Goal: Transaction & Acquisition: Obtain resource

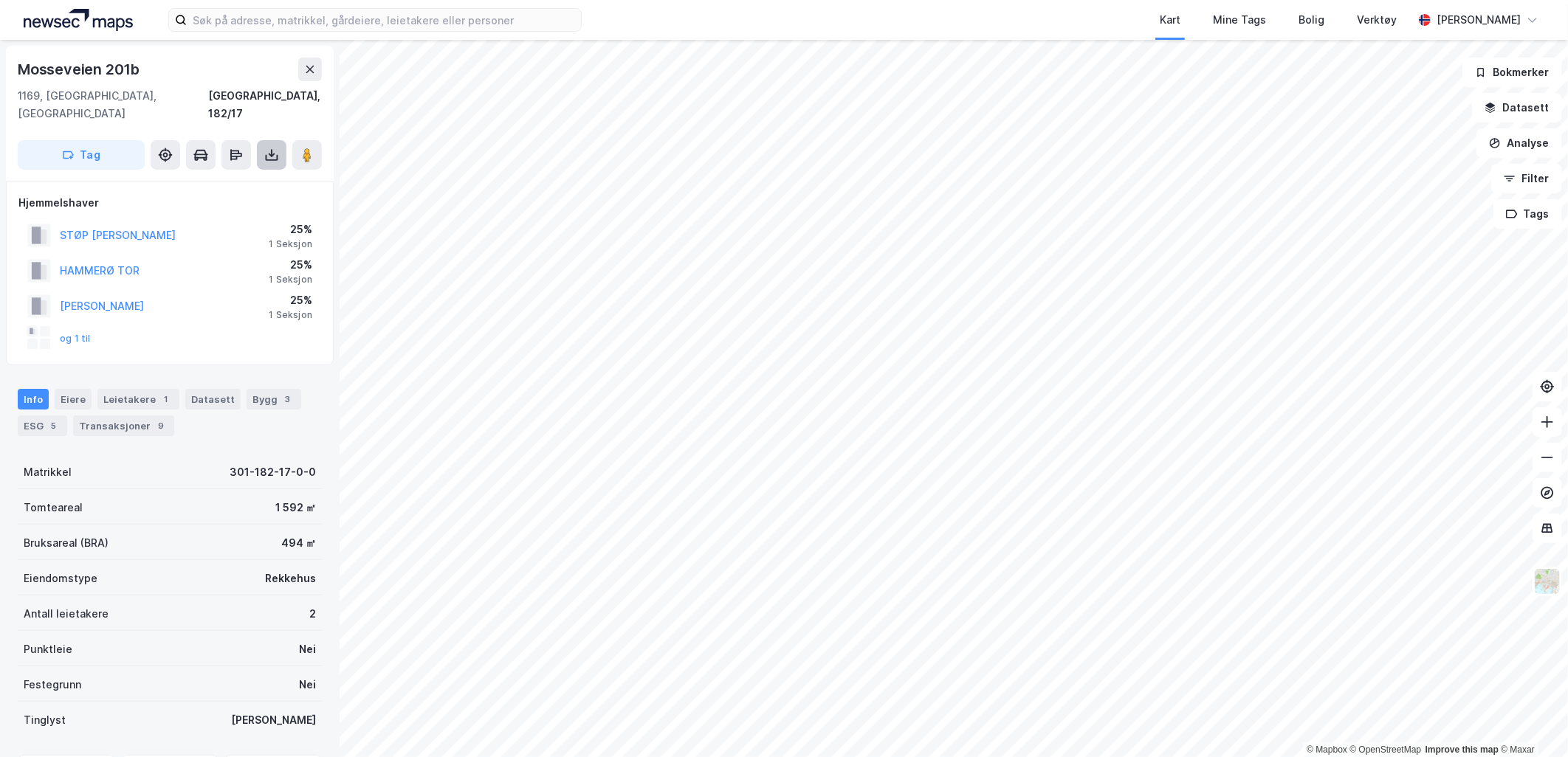
click at [279, 148] on button at bounding box center [272, 155] width 30 height 30
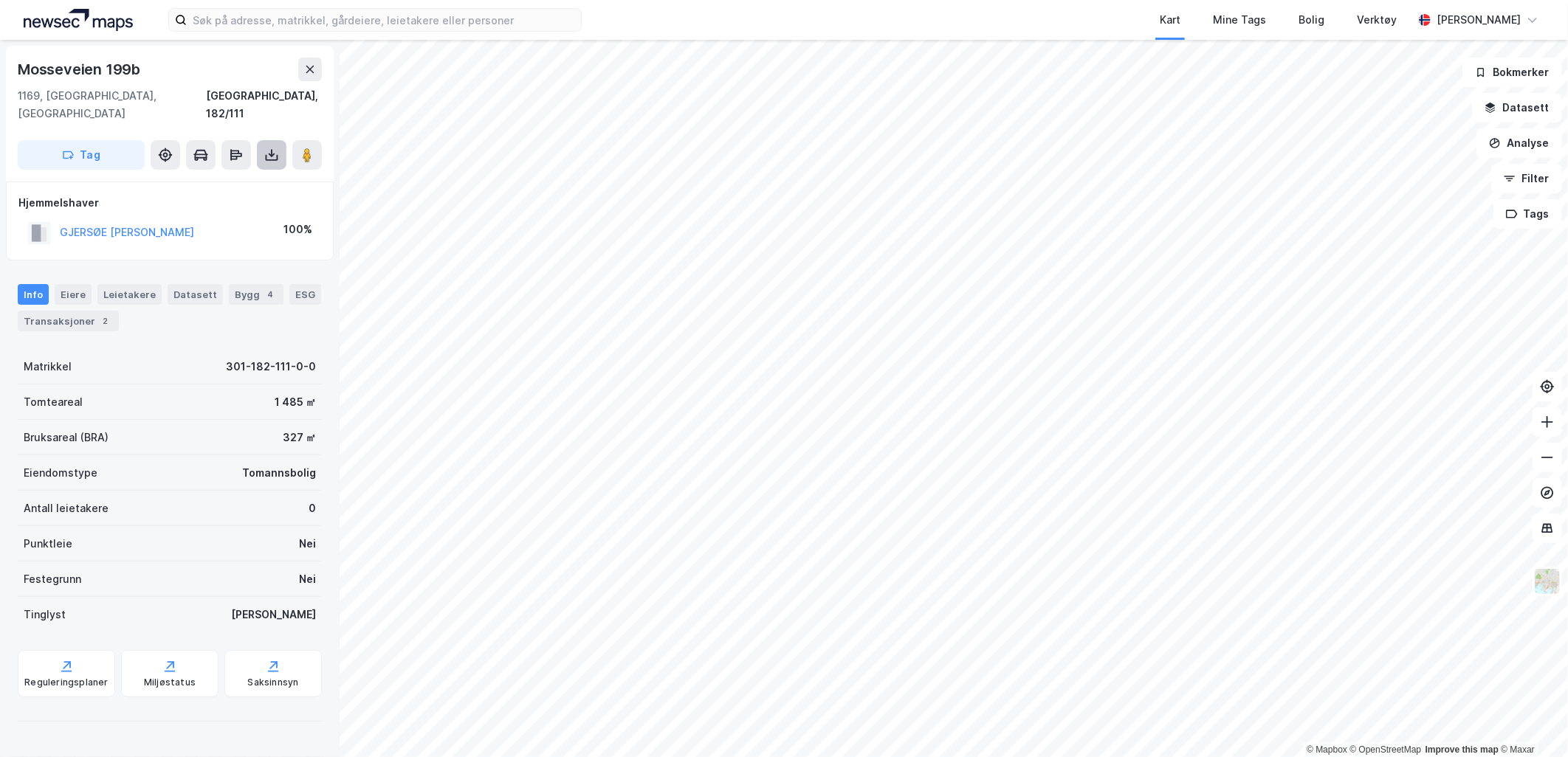
click at [266, 155] on icon at bounding box center [272, 158] width 13 height 6
click at [238, 179] on div "Last ned grunnbok" at bounding box center [198, 185] width 86 height 12
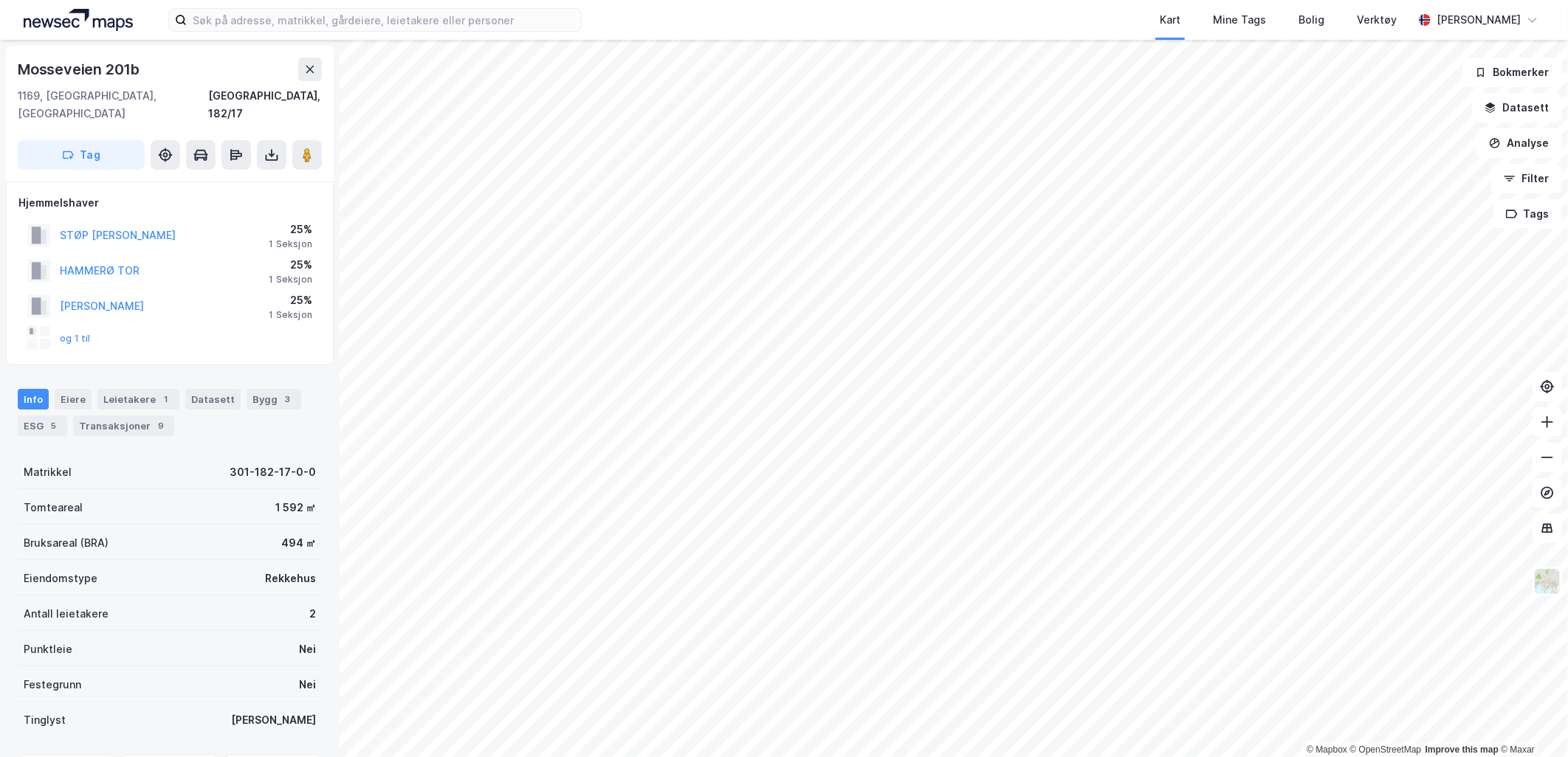
click at [254, 140] on div "Tag" at bounding box center [169, 155] width 304 height 30
click at [261, 140] on button at bounding box center [272, 155] width 30 height 30
click at [210, 179] on div "Last ned grunnbok" at bounding box center [198, 185] width 86 height 12
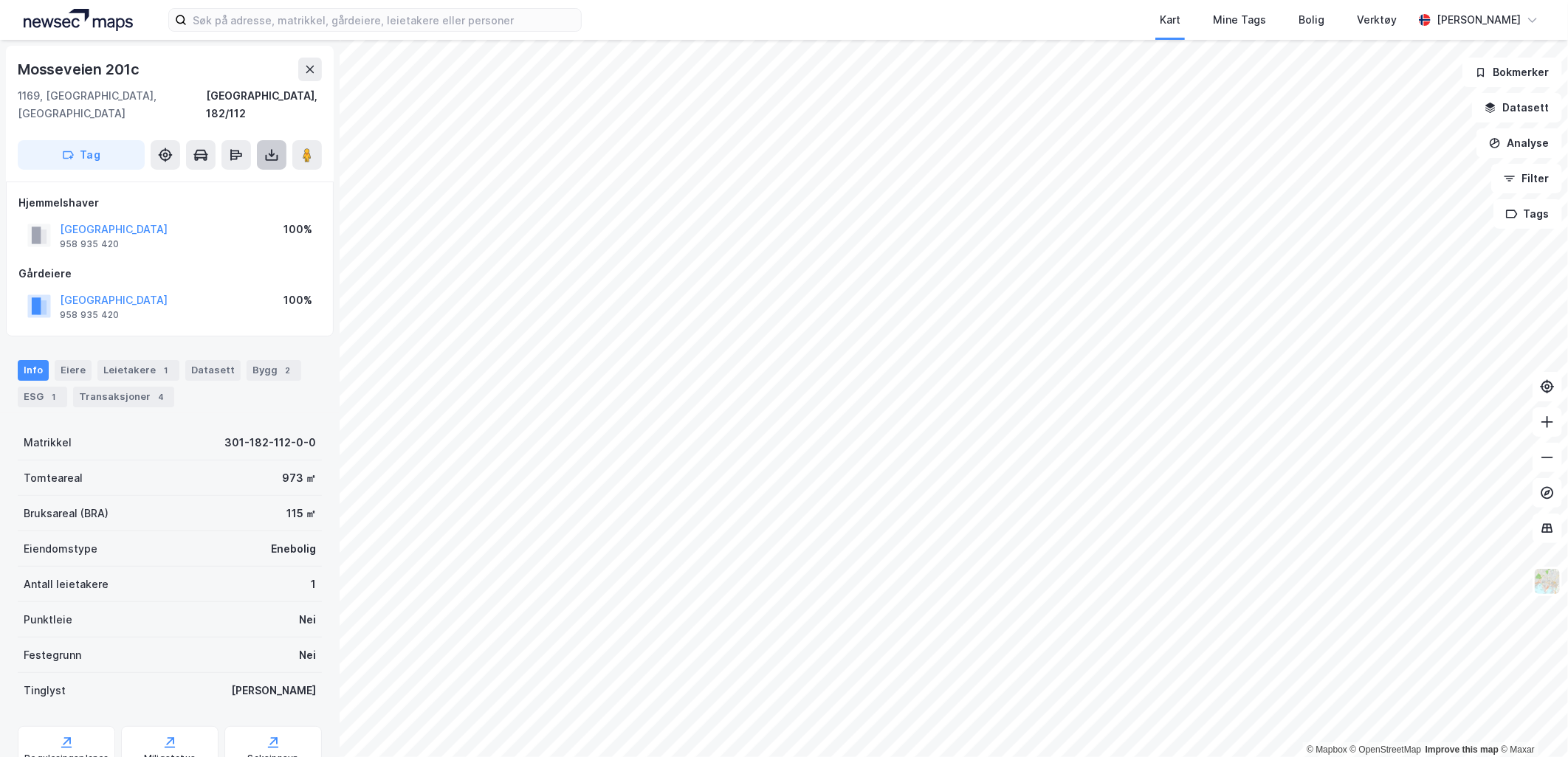
click at [260, 140] on button at bounding box center [272, 155] width 30 height 30
click at [223, 179] on div "Last ned grunnbok" at bounding box center [198, 185] width 86 height 12
